Goal: Task Accomplishment & Management: Use online tool/utility

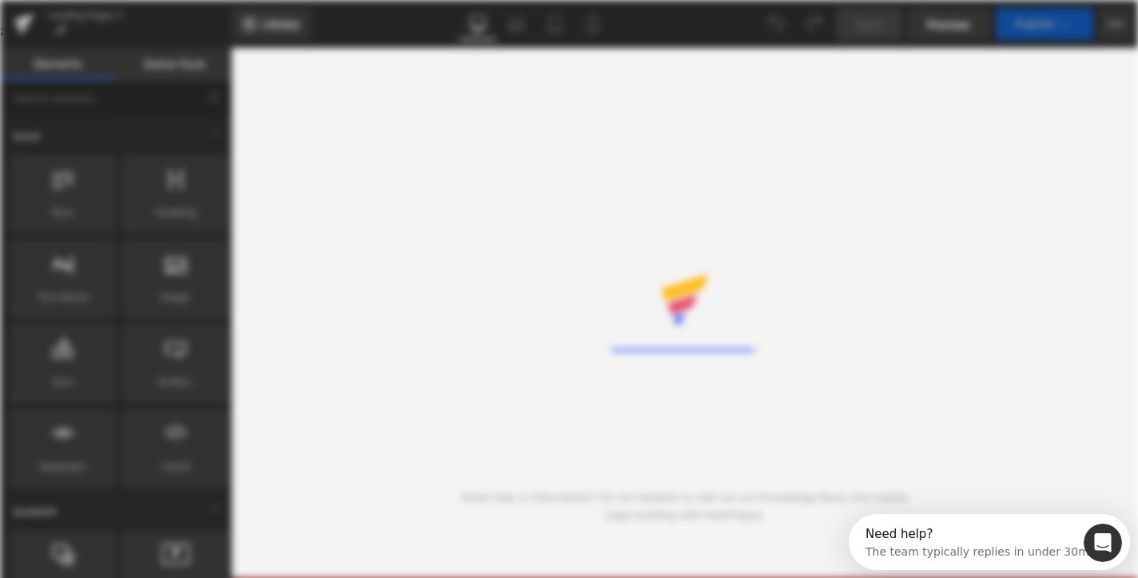
click at [1023, 451] on div "Rendering Content" at bounding box center [569, 289] width 1138 height 578
click at [1094, 543] on icon "Open Intercom Messenger" at bounding box center [1103, 543] width 26 height 26
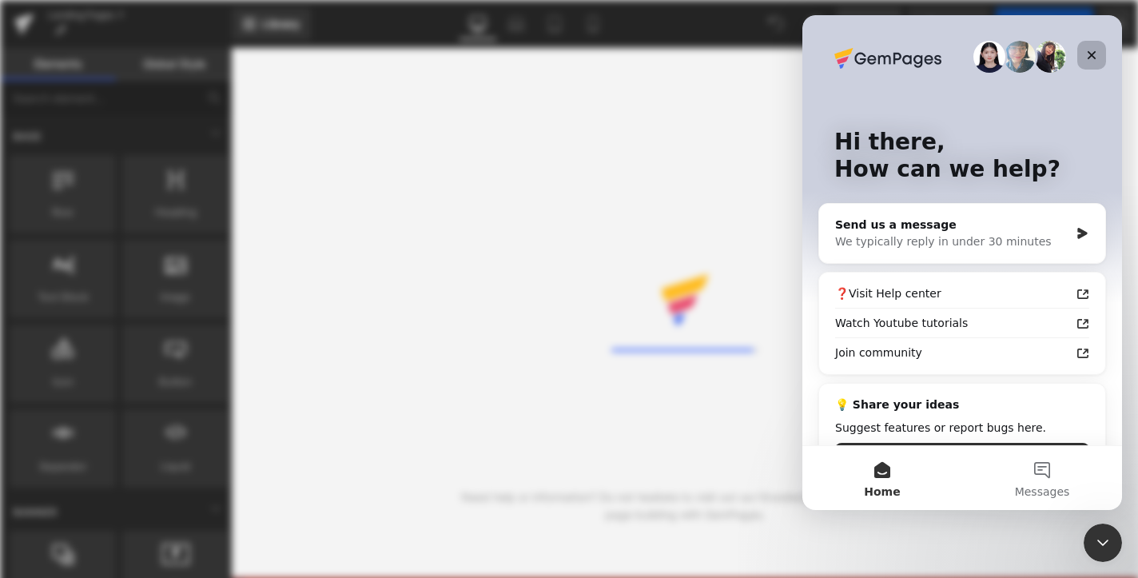
click at [1089, 46] on div "Close" at bounding box center [1091, 55] width 29 height 29
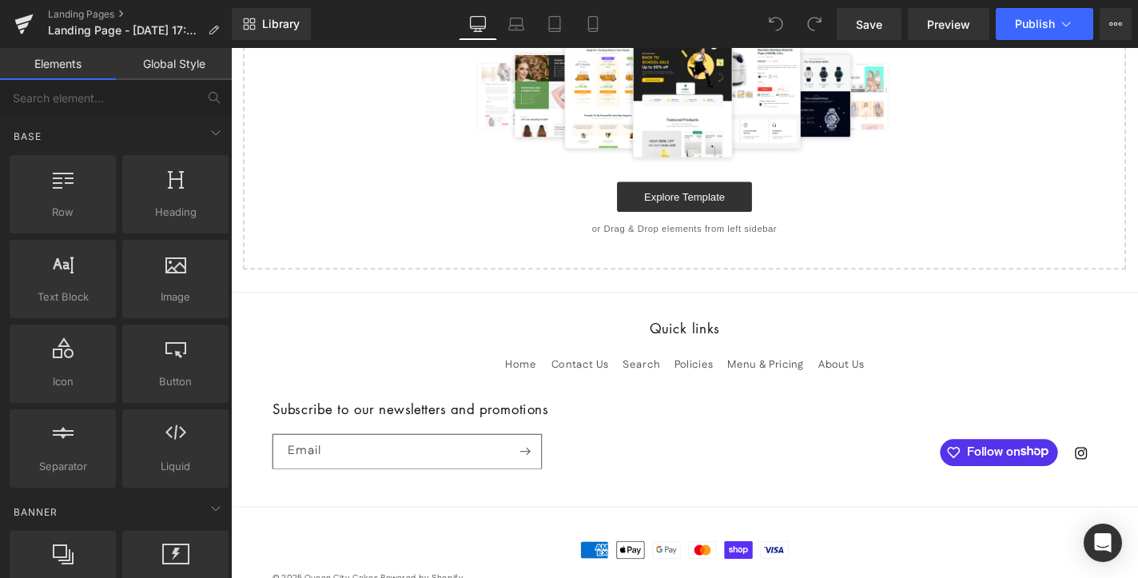
scroll to position [380, 0]
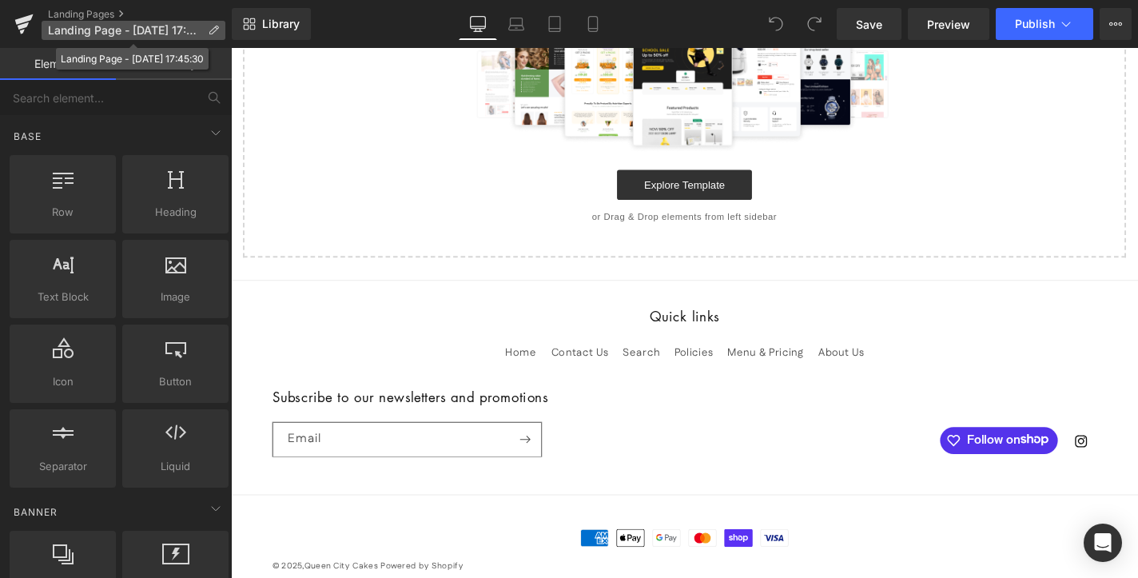
click at [113, 34] on span "Landing Page - Aug 17, 17:45:30" at bounding box center [124, 30] width 153 height 13
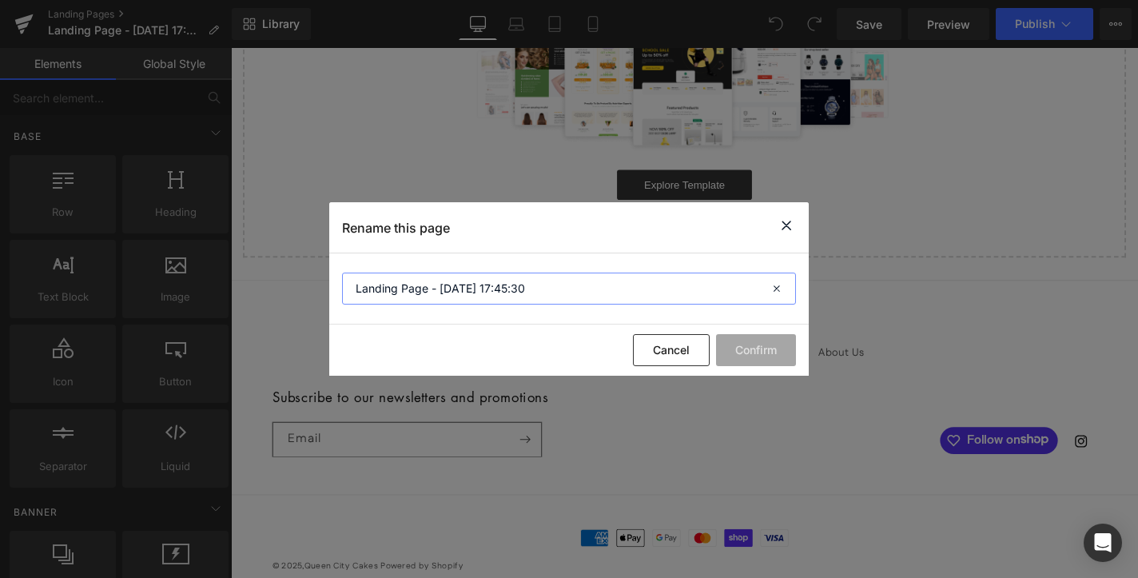
click at [436, 300] on input "Landing Page - Aug 17, 17:45:30" at bounding box center [569, 288] width 454 height 32
type input "The Pricery"
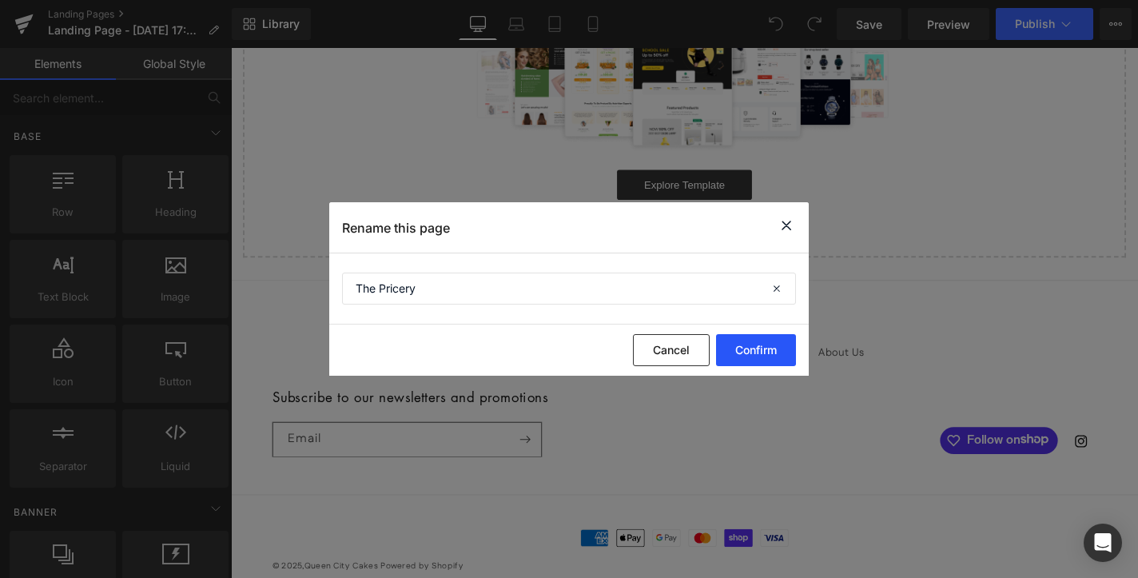
click at [764, 354] on button "Confirm" at bounding box center [756, 350] width 80 height 32
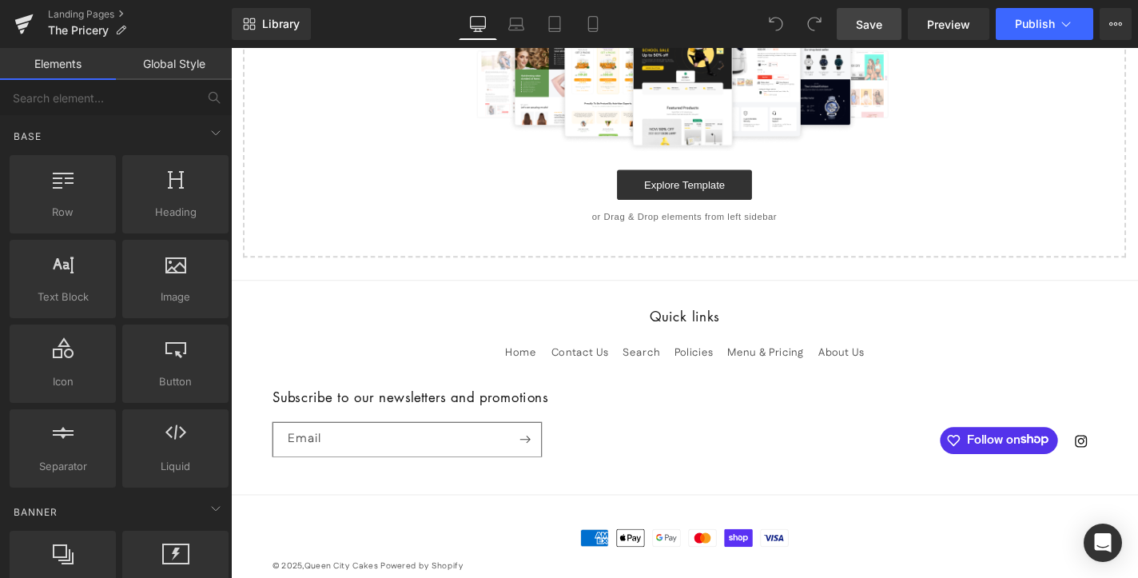
scroll to position [0, 0]
click at [876, 27] on span "Save" at bounding box center [869, 24] width 26 height 17
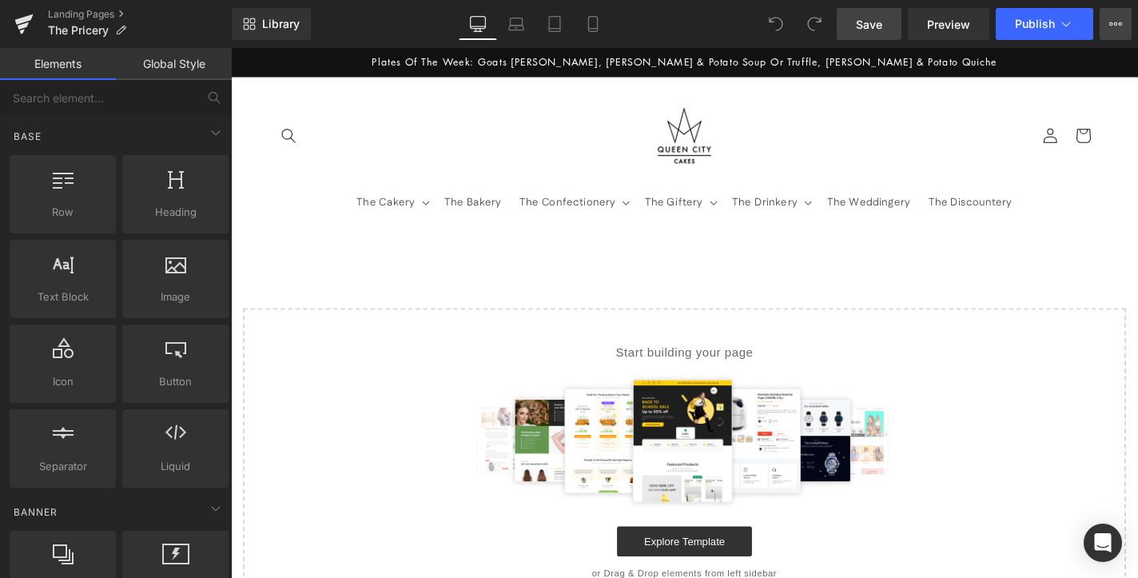
click at [1111, 21] on icon at bounding box center [1115, 24] width 13 height 13
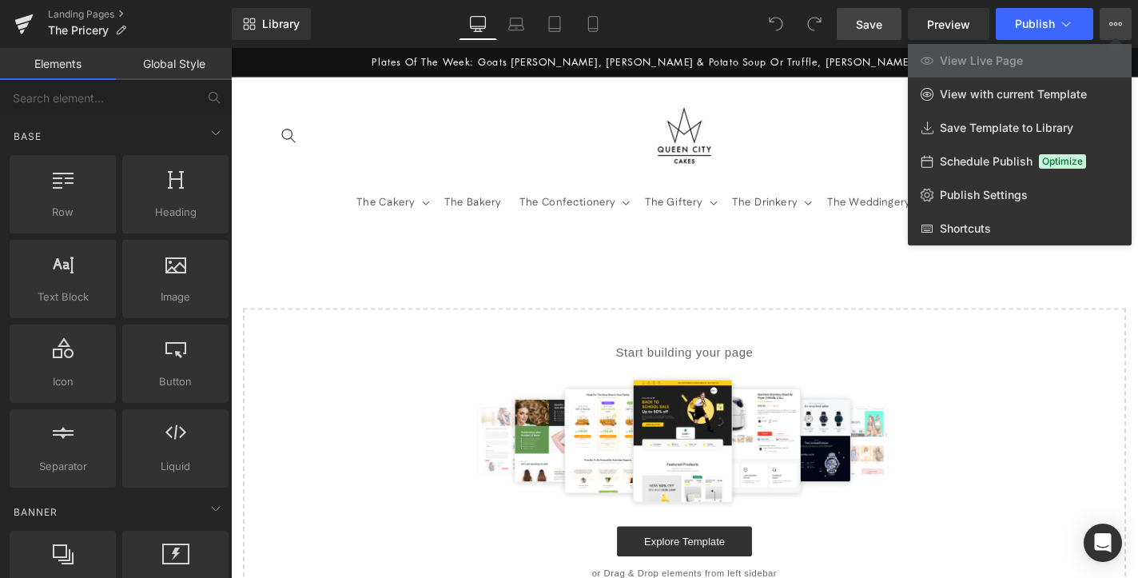
click at [480, 171] on div at bounding box center [684, 313] width 907 height 530
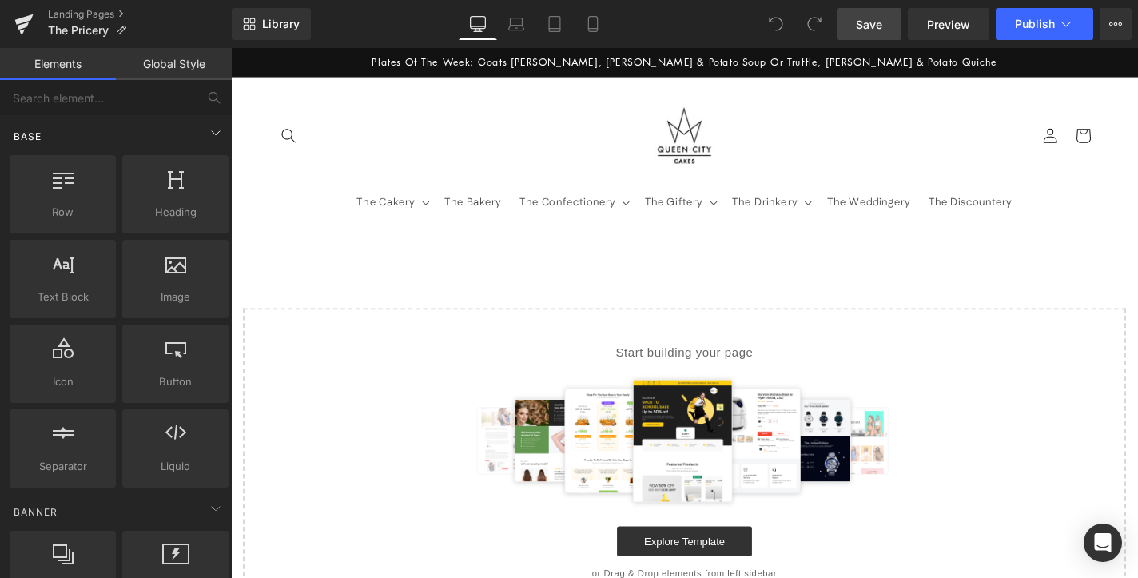
scroll to position [1, 0]
